Goal: Information Seeking & Learning: Learn about a topic

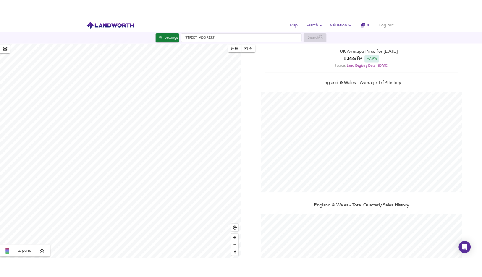
scroll to position [400, 807]
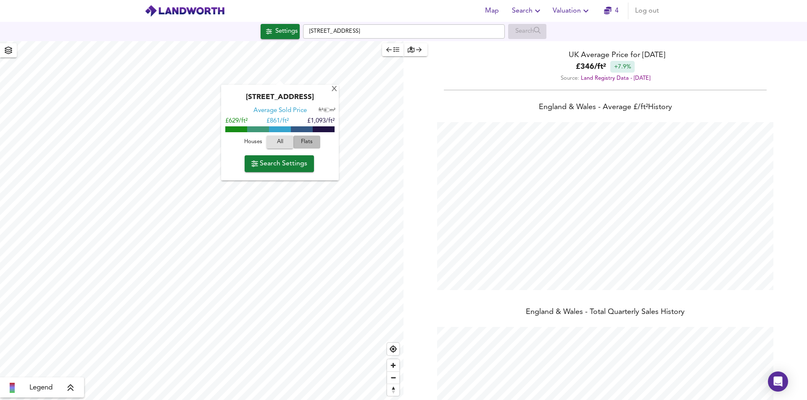
click at [305, 139] on span "Flats" at bounding box center [306, 142] width 23 height 10
drag, startPoint x: 267, startPoint y: 122, endPoint x: 284, endPoint y: 119, distance: 16.6
click at [284, 119] on span "£ 780/ft²" at bounding box center [277, 121] width 22 height 6
drag, startPoint x: 308, startPoint y: 121, endPoint x: 332, endPoint y: 120, distance: 24.0
click at [332, 120] on span "£1,002/ft²" at bounding box center [320, 121] width 27 height 6
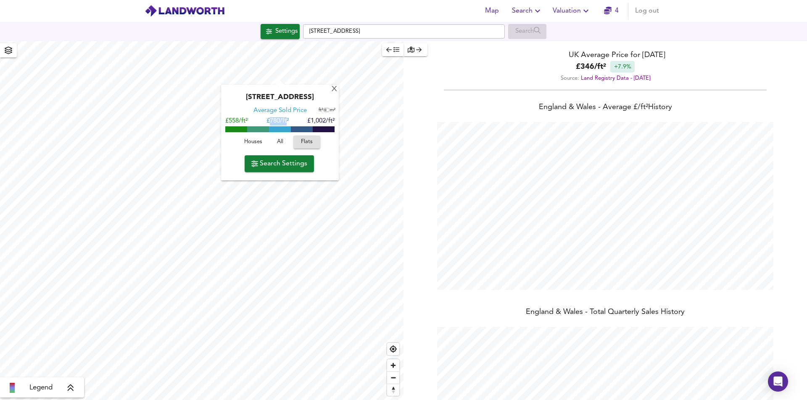
drag, startPoint x: 285, startPoint y: 118, endPoint x: 270, endPoint y: 118, distance: 15.5
click at [270, 118] on span "£ 780/ft²" at bounding box center [277, 121] width 22 height 6
click at [280, 145] on span "All" at bounding box center [280, 142] width 23 height 10
drag, startPoint x: 308, startPoint y: 118, endPoint x: 338, endPoint y: 120, distance: 30.7
click at [338, 120] on div "[GEOGRAPHIC_DATA] 9AG Average Sold Price ft² m² £629/ft² £ 861/ft² £1,093/ft² H…" at bounding box center [280, 133] width 118 height 96
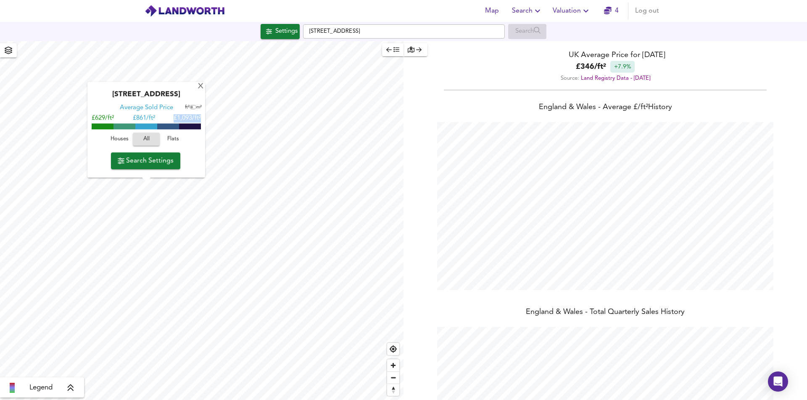
click at [504, 219] on div "X Common Mile Close, SW4 9AG Average Sold Price ft² m² £629/ft² £ 861/ft² £1,09…" at bounding box center [403, 220] width 807 height 359
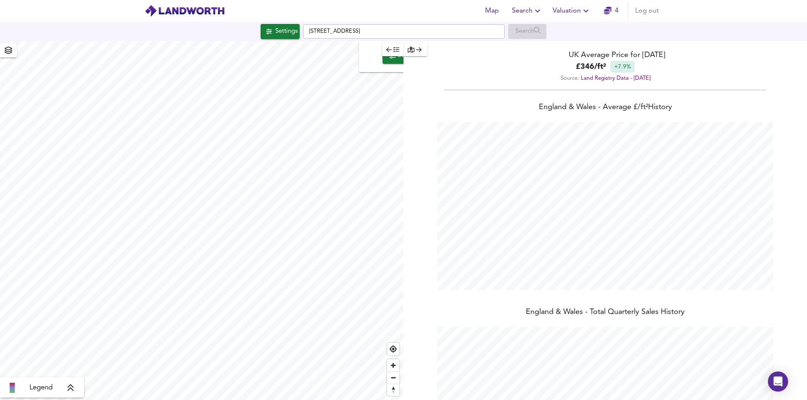
click at [0, 328] on html "Map Search Valuation 4 Log out Settings [GEOGRAPHIC_DATA] Search X Common Mile …" at bounding box center [403, 200] width 807 height 400
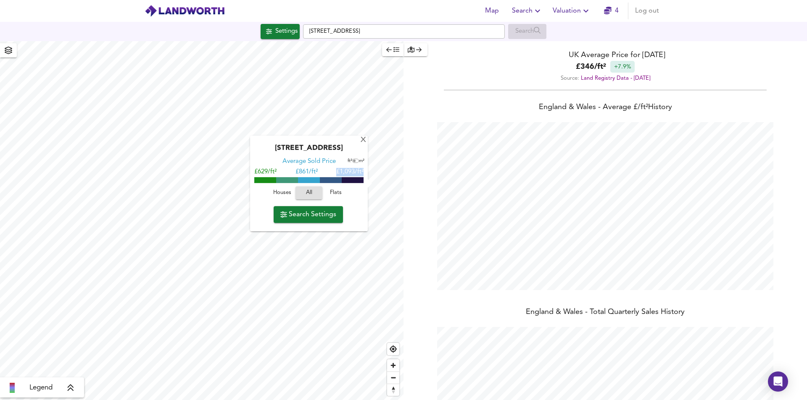
click at [309, 230] on div "X Common Mile Close, SW4 9AG Average Sold Price ft² m² £629/ft² £ 861/ft² £1,09…" at bounding box center [201, 220] width 403 height 359
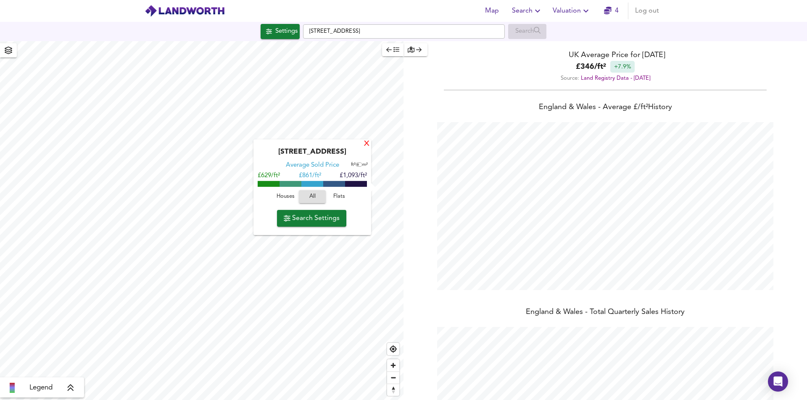
click at [366, 145] on div "X" at bounding box center [366, 144] width 7 height 8
